Goal: Navigation & Orientation: Find specific page/section

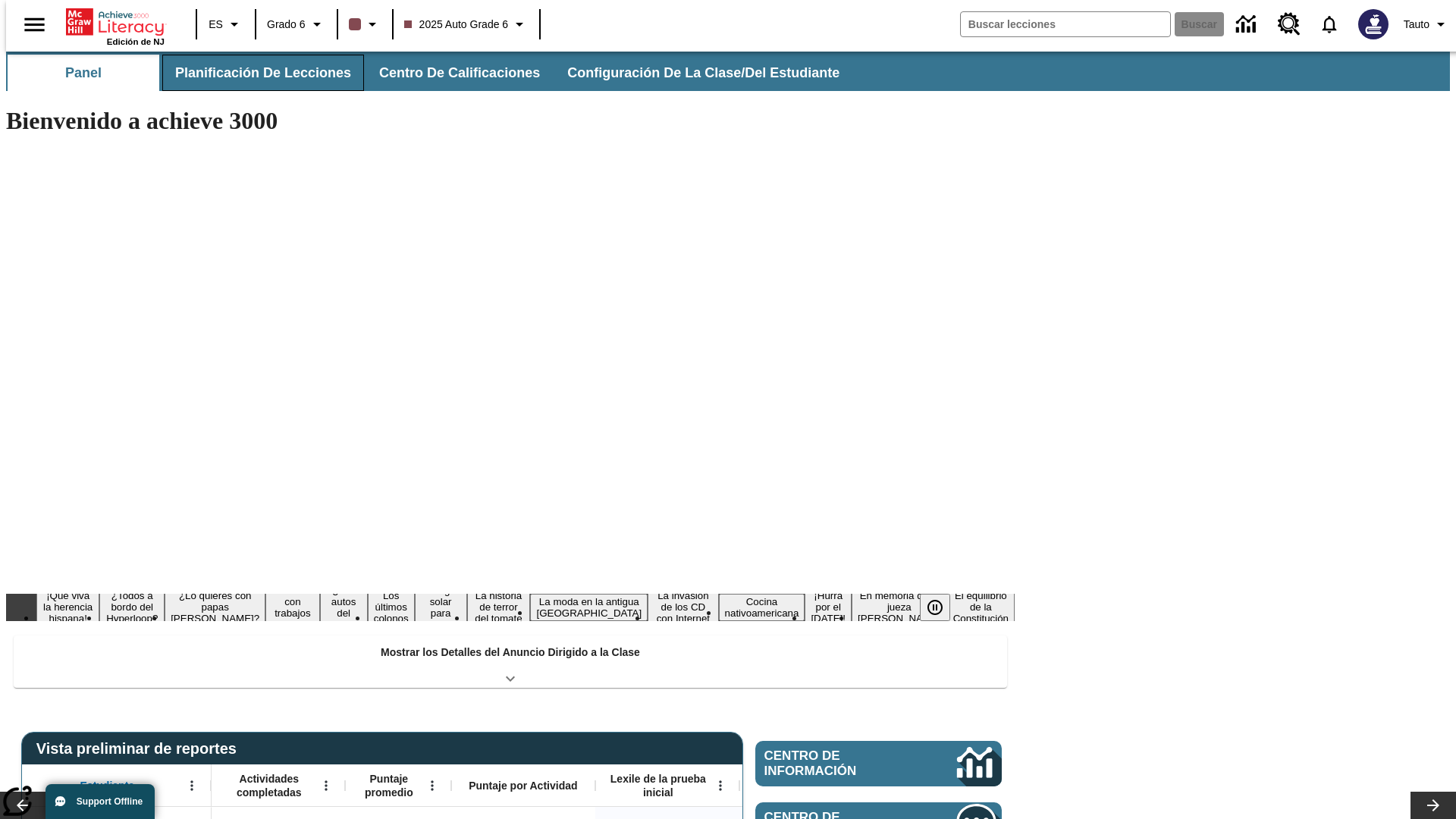
click at [254, 73] on button "Planificación de lecciones" at bounding box center [263, 73] width 201 height 36
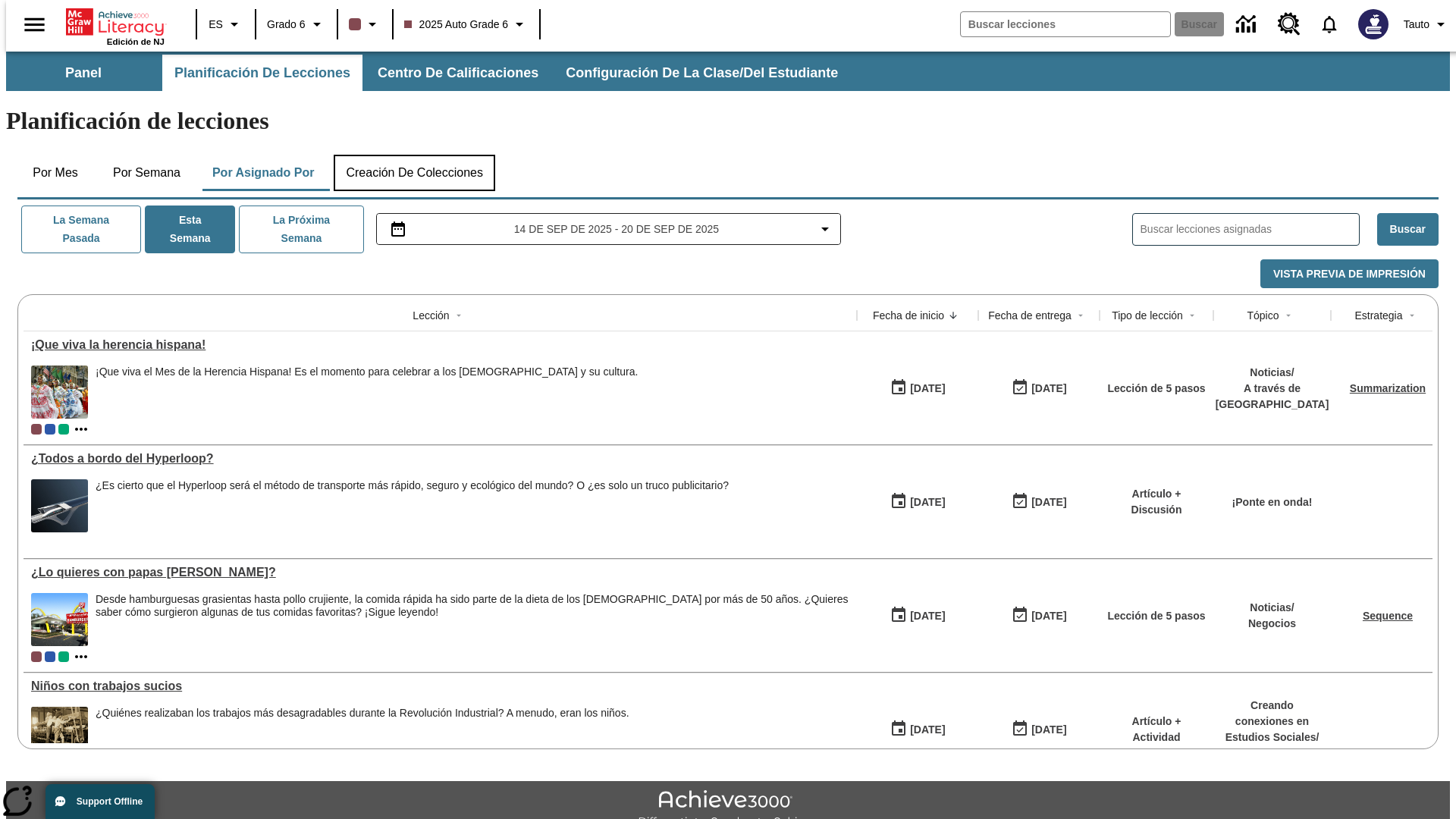
click at [414, 155] on button "Creación de colecciones" at bounding box center [414, 173] width 162 height 36
